Goal: Task Accomplishment & Management: Manage account settings

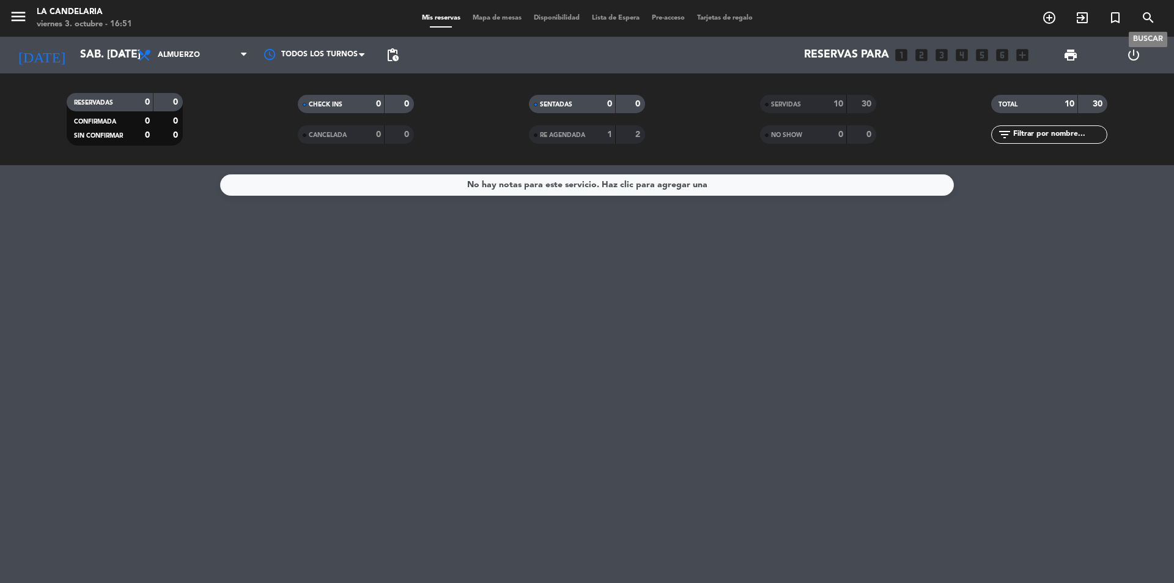
click at [1144, 16] on icon "search" at bounding box center [1148, 17] width 15 height 15
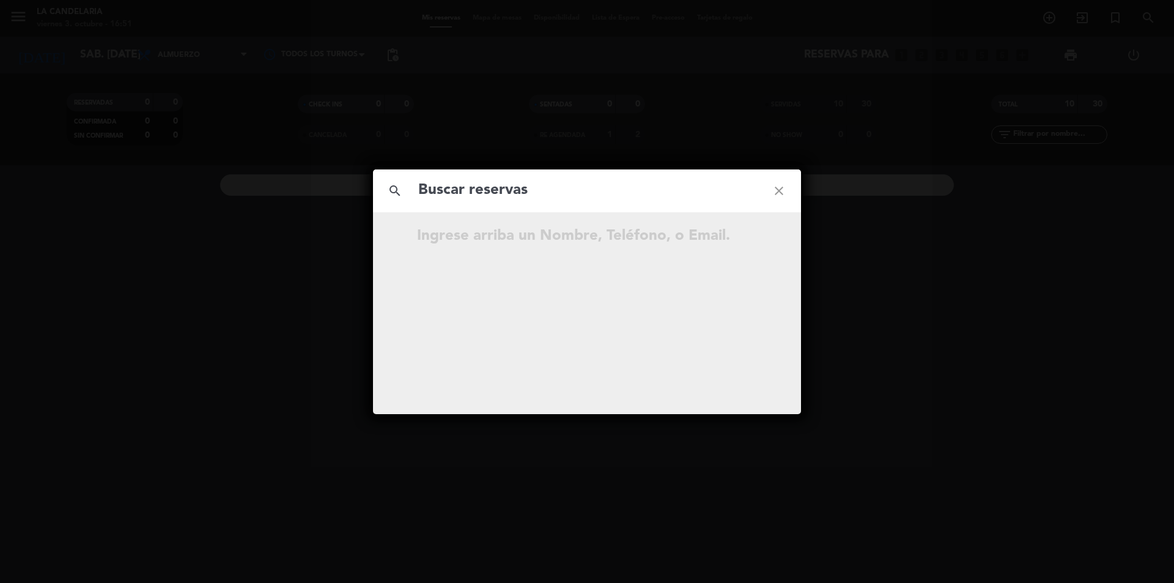
click at [611, 197] on input "text" at bounding box center [587, 190] width 340 height 25
type input "Zhsym9"
click at [749, 235] on icon "open_in_new" at bounding box center [748, 237] width 15 height 15
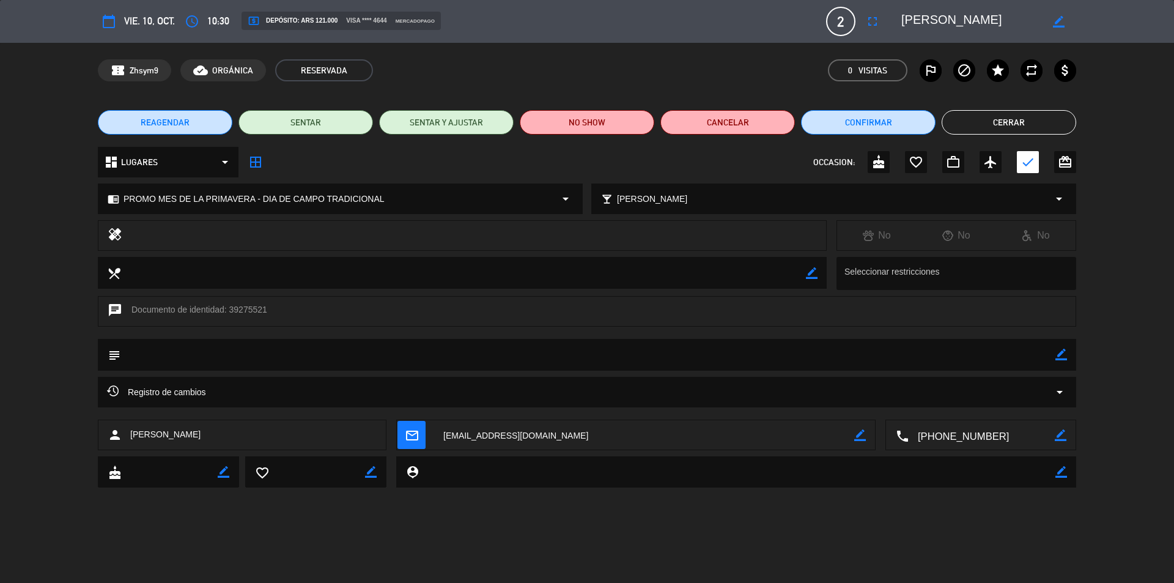
drag, startPoint x: 229, startPoint y: 310, endPoint x: 266, endPoint y: 311, distance: 36.7
click at [266, 311] on div "chat Documento de identidad: 39275521" at bounding box center [587, 311] width 978 height 31
copy div "39275521"
click at [374, 518] on div "calendar_today vie. 10, oct. access_time 10:30 local_atm Depósito: ARS 121.000 …" at bounding box center [587, 291] width 1174 height 583
drag, startPoint x: 130, startPoint y: 435, endPoint x: 179, endPoint y: 435, distance: 48.9
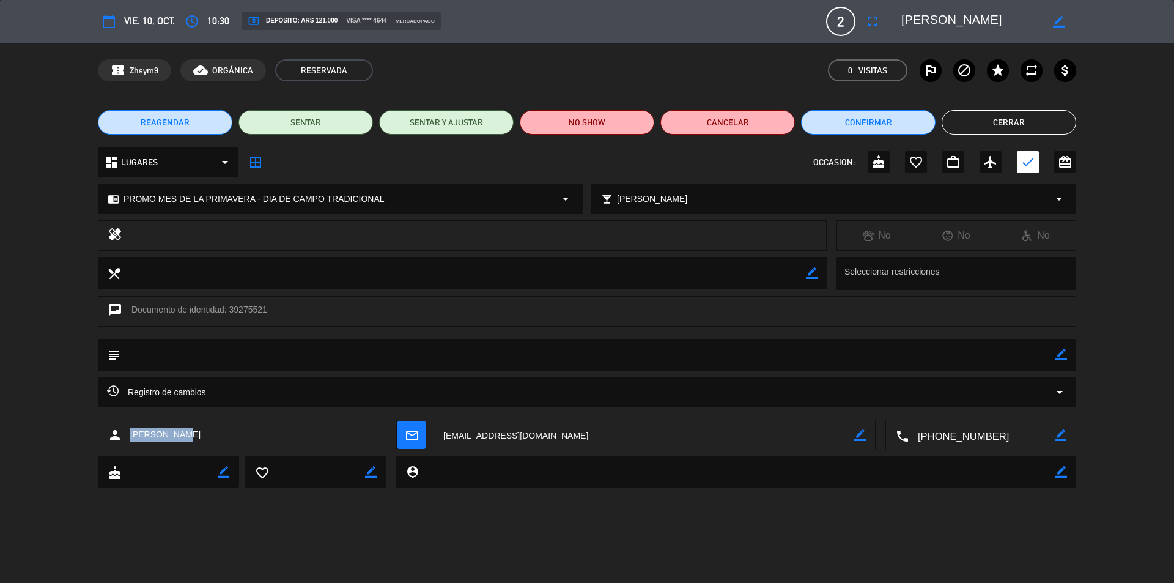
click at [179, 435] on div "person [PERSON_NAME]" at bounding box center [242, 434] width 289 height 31
copy span "[PERSON_NAME]"
click at [530, 541] on div "calendar_today vie. 10, oct. access_time 10:30 local_atm Depósito: ARS 121.000 …" at bounding box center [587, 291] width 1174 height 583
click at [505, 432] on textarea at bounding box center [644, 435] width 420 height 31
click at [1060, 356] on icon "border_color" at bounding box center [1061, 354] width 12 height 12
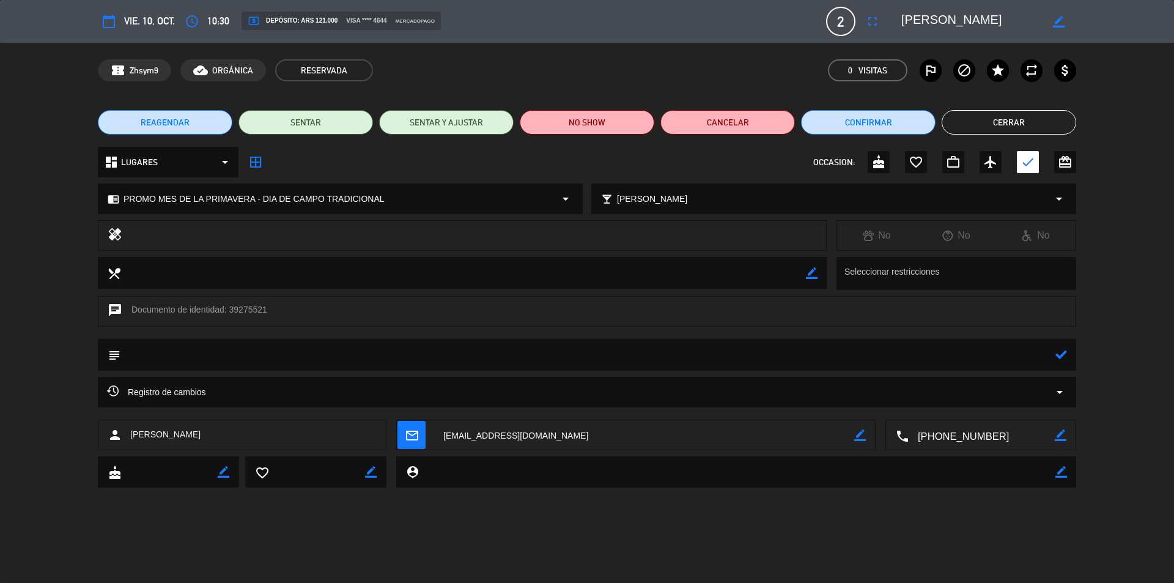
click at [248, 358] on textarea at bounding box center [587, 354] width 935 height 31
paste textarea "B 0007-00006364"
type textarea "B 0007-00006364"
click at [1064, 350] on icon at bounding box center [1061, 354] width 12 height 12
click at [890, 122] on button "Confirmar" at bounding box center [868, 122] width 134 height 24
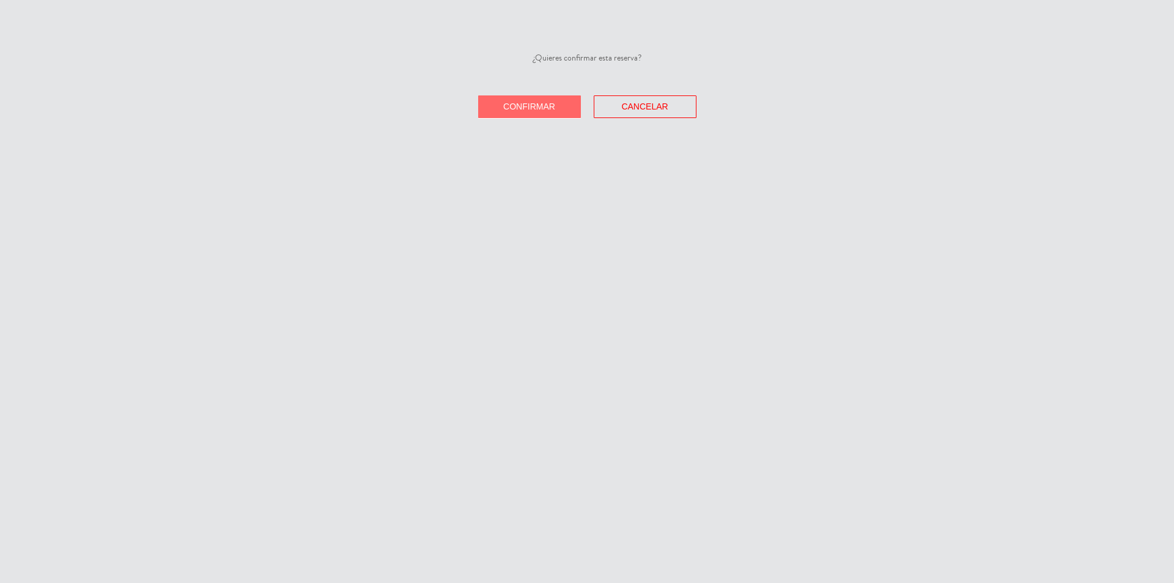
click at [511, 109] on span "Confirmar" at bounding box center [529, 106] width 52 height 10
